Goal: Task Accomplishment & Management: Manage account settings

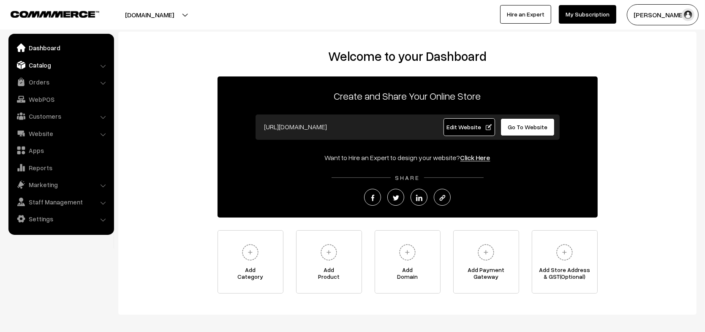
click at [87, 64] on link "Catalog" at bounding box center [61, 64] width 100 height 15
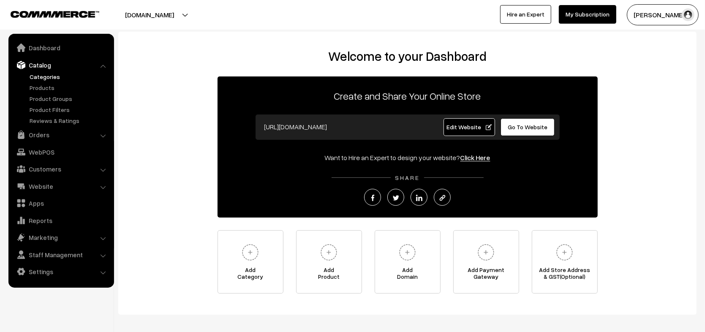
click at [43, 80] on link "Categories" at bounding box center [69, 76] width 84 height 9
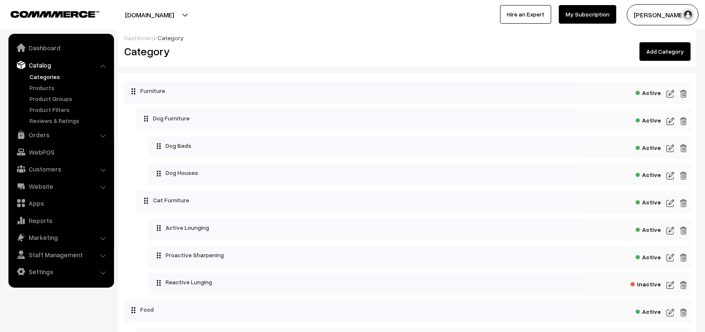
scroll to position [171, 0]
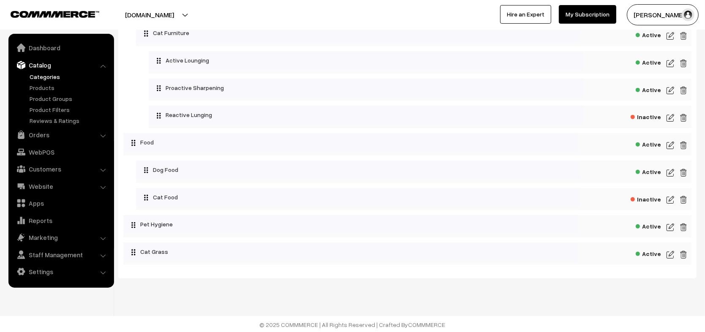
click at [667, 170] on img at bounding box center [670, 173] width 8 height 10
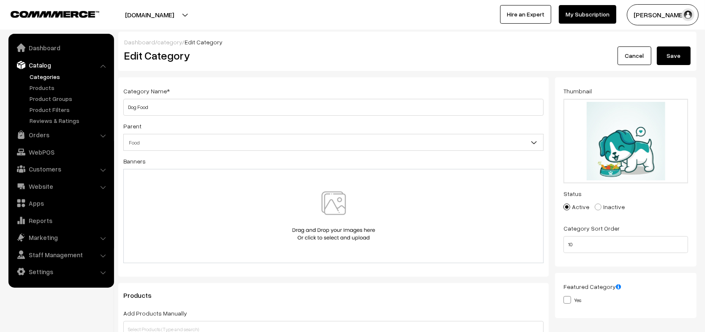
scroll to position [624, 0]
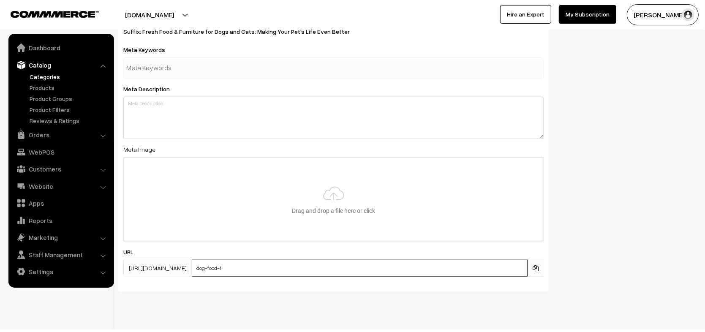
click at [303, 260] on input "dog-food-1" at bounding box center [360, 268] width 336 height 17
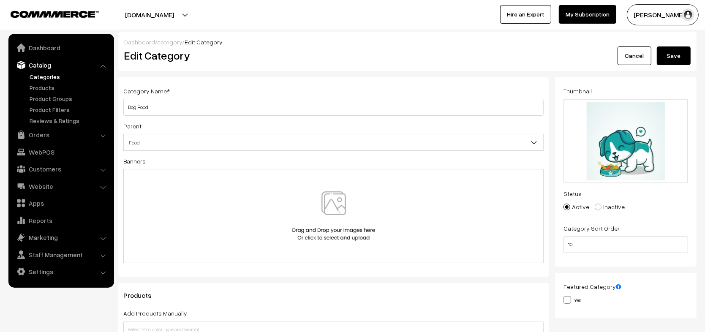
type input "dog-food"
click at [672, 66] on div "Dashboard / category / Edit Category Edit Category Cancel Save" at bounding box center [407, 51] width 578 height 39
click at [687, 50] on button "Save" at bounding box center [673, 55] width 34 height 19
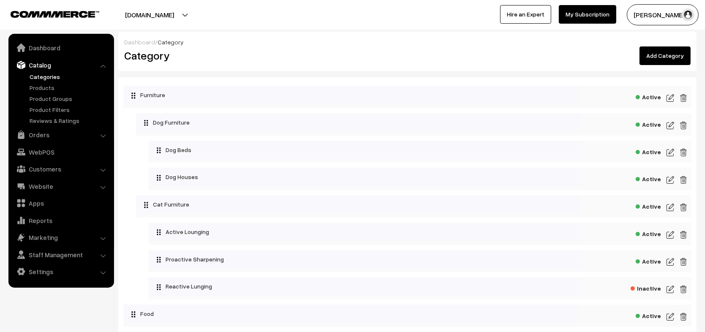
scroll to position [171, 0]
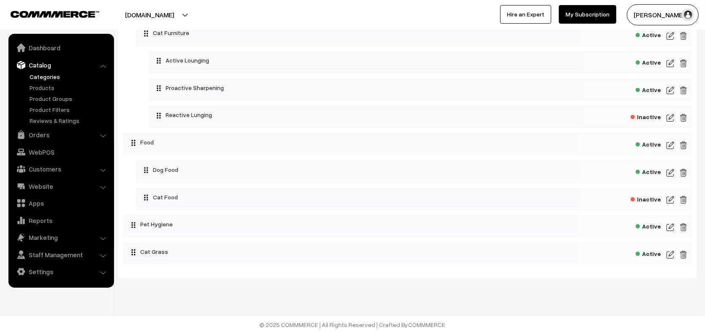
click at [669, 171] on img at bounding box center [670, 173] width 8 height 10
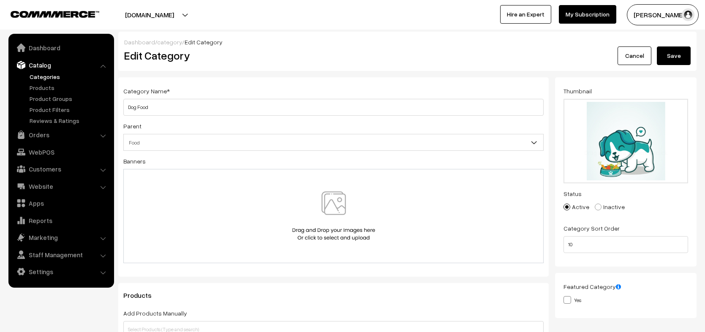
scroll to position [624, 0]
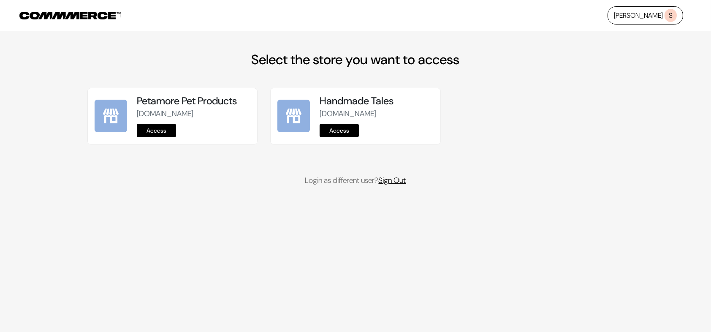
click at [406, 185] on link "Sign Out" at bounding box center [392, 180] width 27 height 10
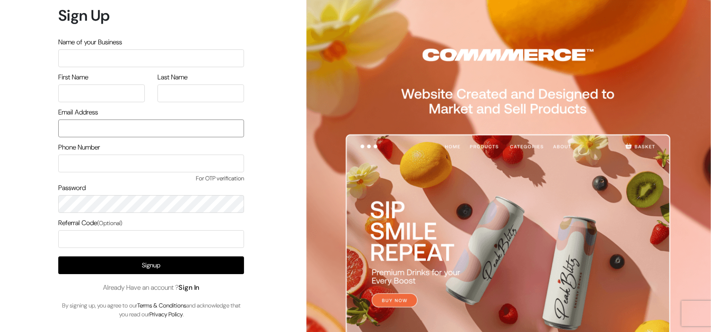
type input "nirmal@outdoinc.com"
click at [189, 288] on link "Sign In" at bounding box center [189, 287] width 21 height 9
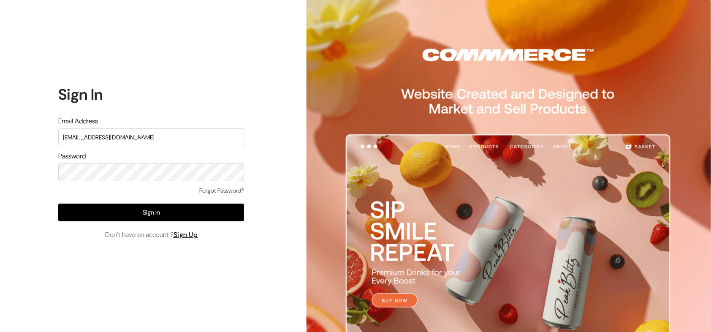
click at [184, 131] on input "nirmal@outdoinc.com" at bounding box center [151, 137] width 186 height 18
type input "demo@outdocart.in"
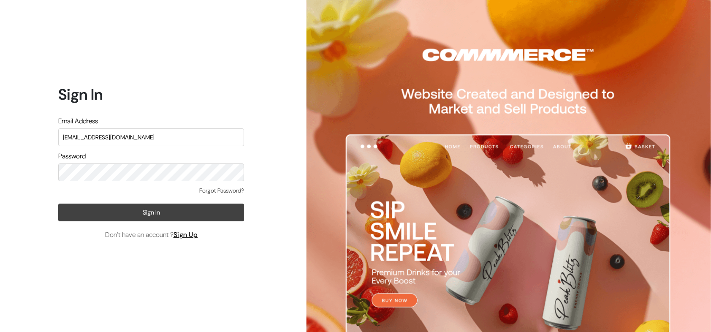
click at [210, 215] on button "Sign In" at bounding box center [151, 212] width 186 height 18
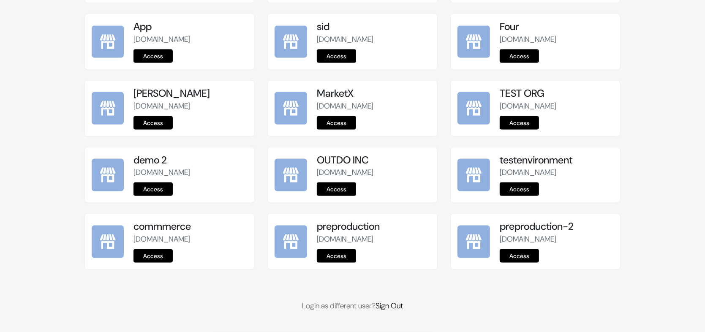
scroll to position [1048, 0]
click at [338, 257] on link "Access" at bounding box center [336, 256] width 39 height 14
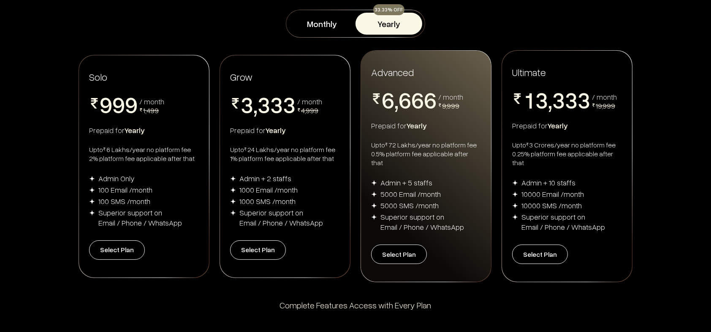
scroll to position [137, 0]
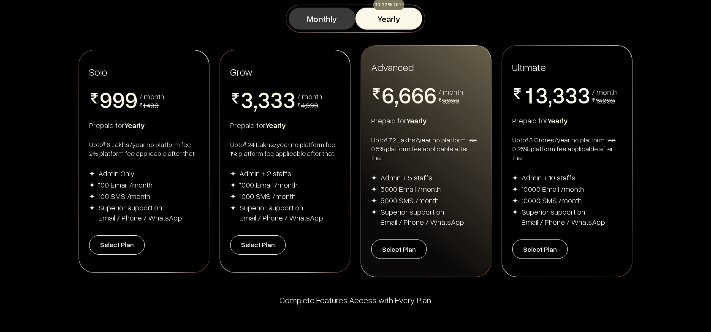
click at [319, 20] on button "Monthly" at bounding box center [322, 19] width 67 height 22
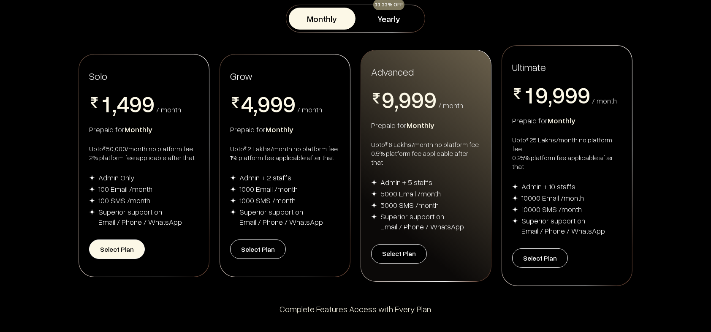
click at [129, 239] on button "Select Plan" at bounding box center [117, 248] width 56 height 19
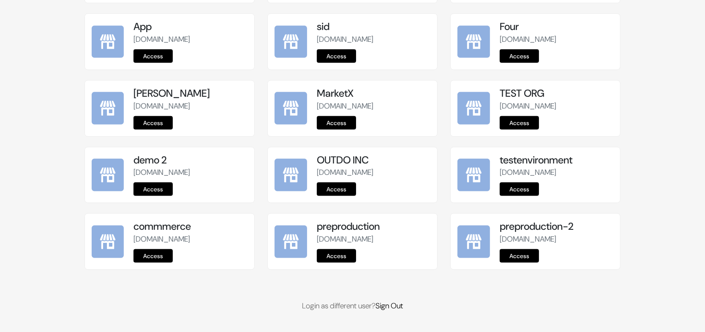
scroll to position [1048, 0]
click at [342, 257] on link "Access" at bounding box center [336, 256] width 39 height 14
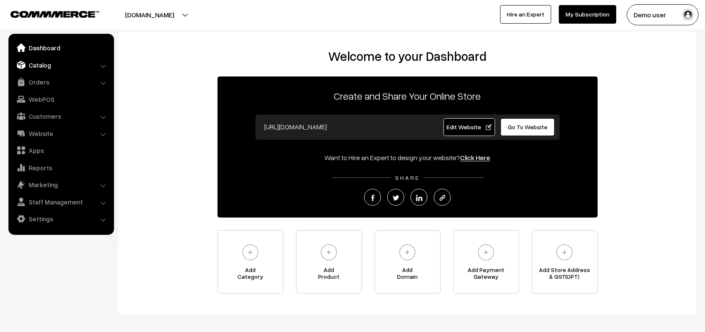
click at [54, 68] on link "Catalog" at bounding box center [61, 64] width 100 height 15
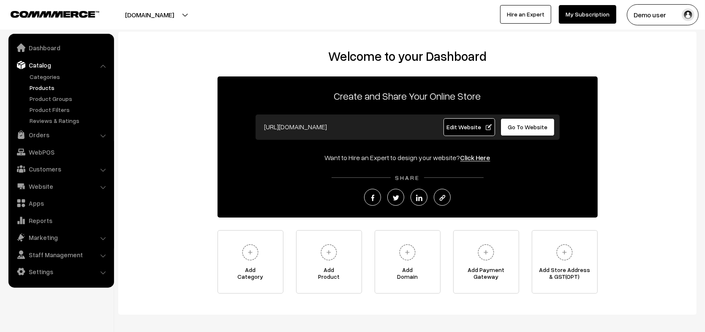
click at [43, 84] on link "Products" at bounding box center [69, 87] width 84 height 9
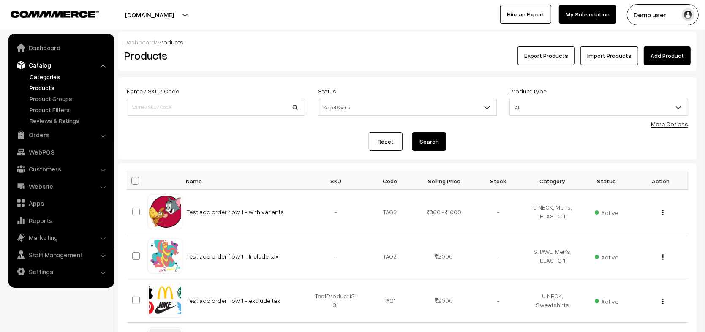
click at [48, 78] on link "Categories" at bounding box center [69, 76] width 84 height 9
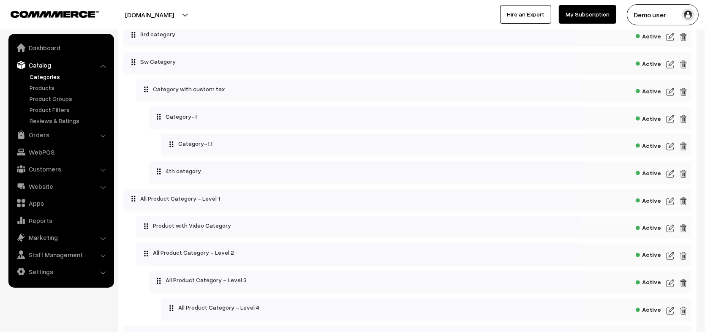
scroll to position [1564, 0]
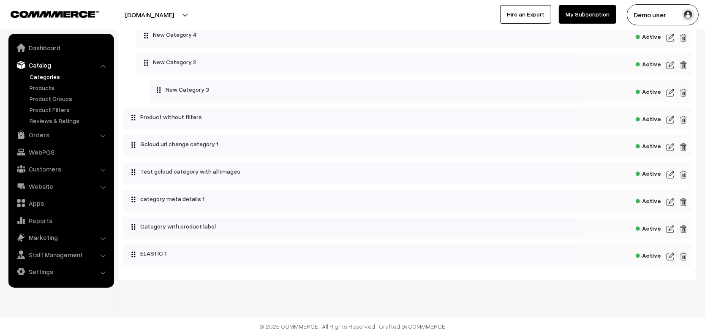
click at [672, 254] on img at bounding box center [670, 256] width 8 height 10
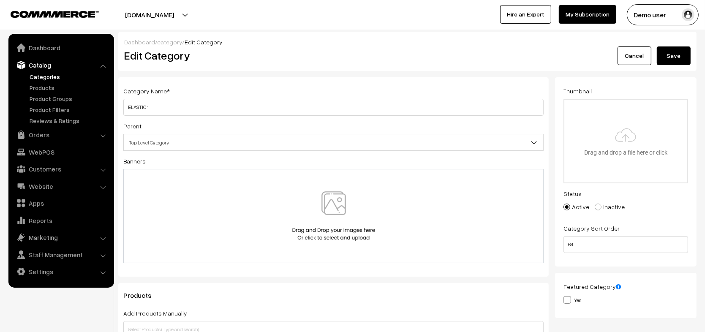
click at [621, 57] on link "Cancel" at bounding box center [634, 55] width 34 height 19
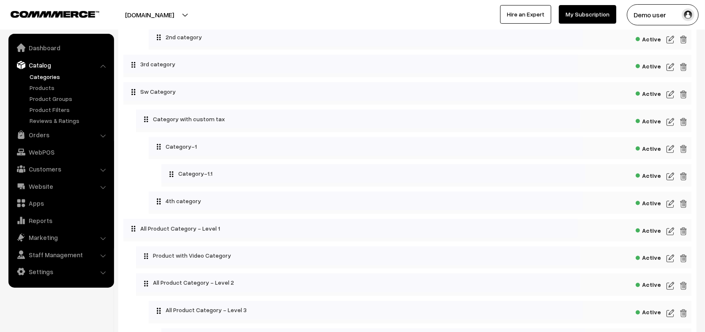
scroll to position [1082, 0]
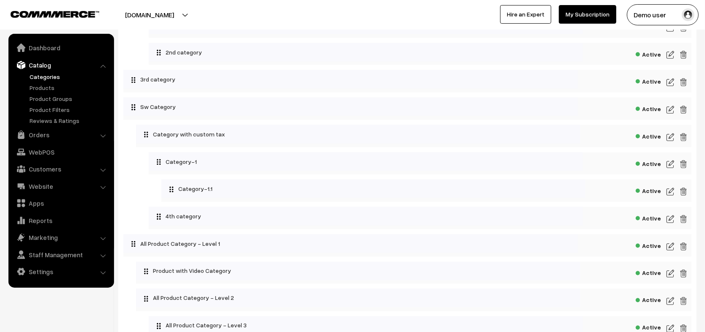
click at [673, 111] on img at bounding box center [670, 110] width 8 height 10
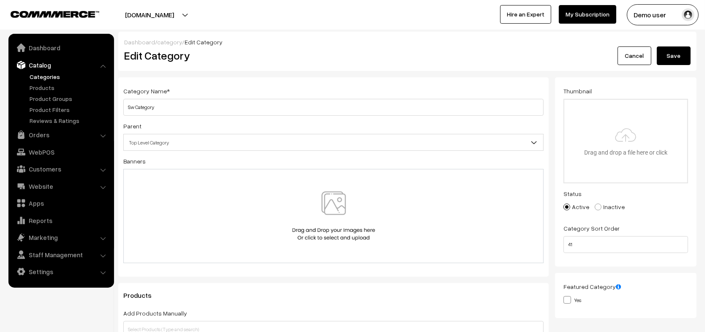
click at [673, 54] on button "Save" at bounding box center [673, 55] width 34 height 19
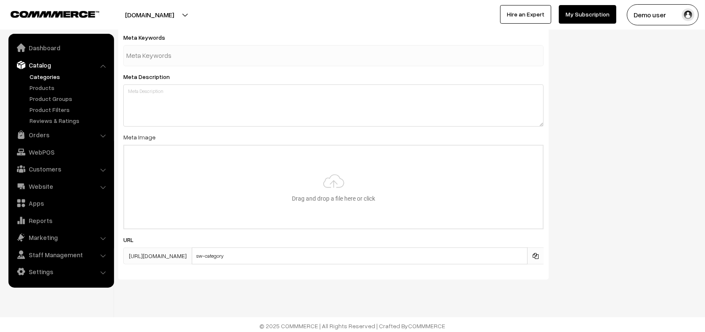
scroll to position [472, 0]
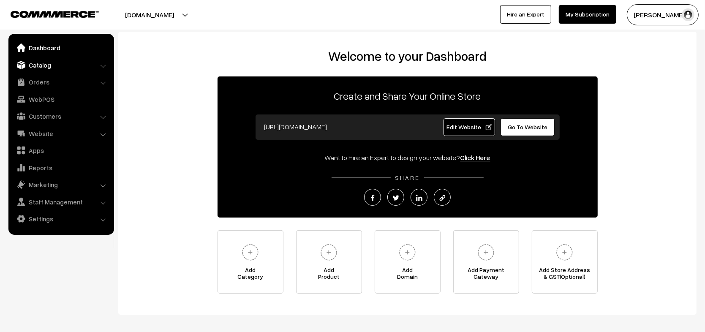
click at [36, 62] on link "Catalog" at bounding box center [61, 64] width 100 height 15
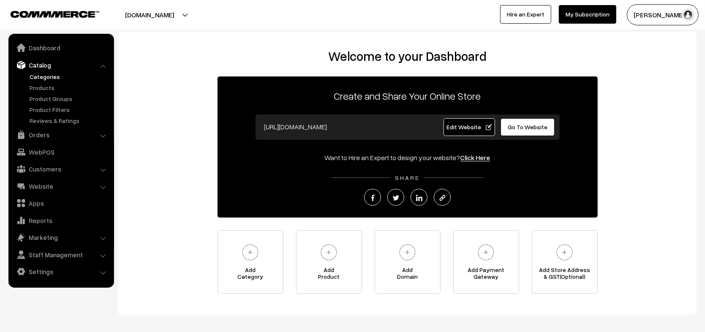
click at [41, 77] on link "Categories" at bounding box center [69, 76] width 84 height 9
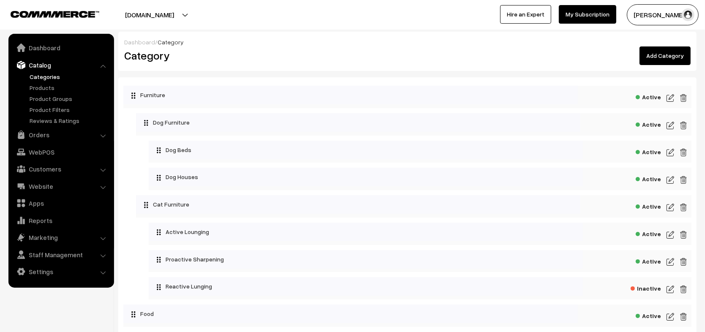
scroll to position [171, 0]
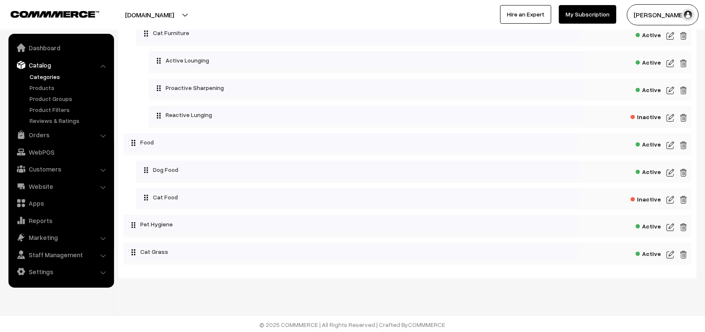
click at [671, 173] on img at bounding box center [670, 173] width 8 height 10
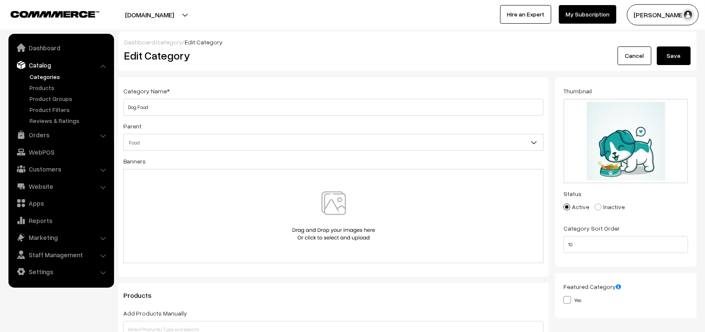
click at [366, 53] on h2 "Edit Category" at bounding box center [334, 55] width 421 height 13
